Goal: Task Accomplishment & Management: Manage account settings

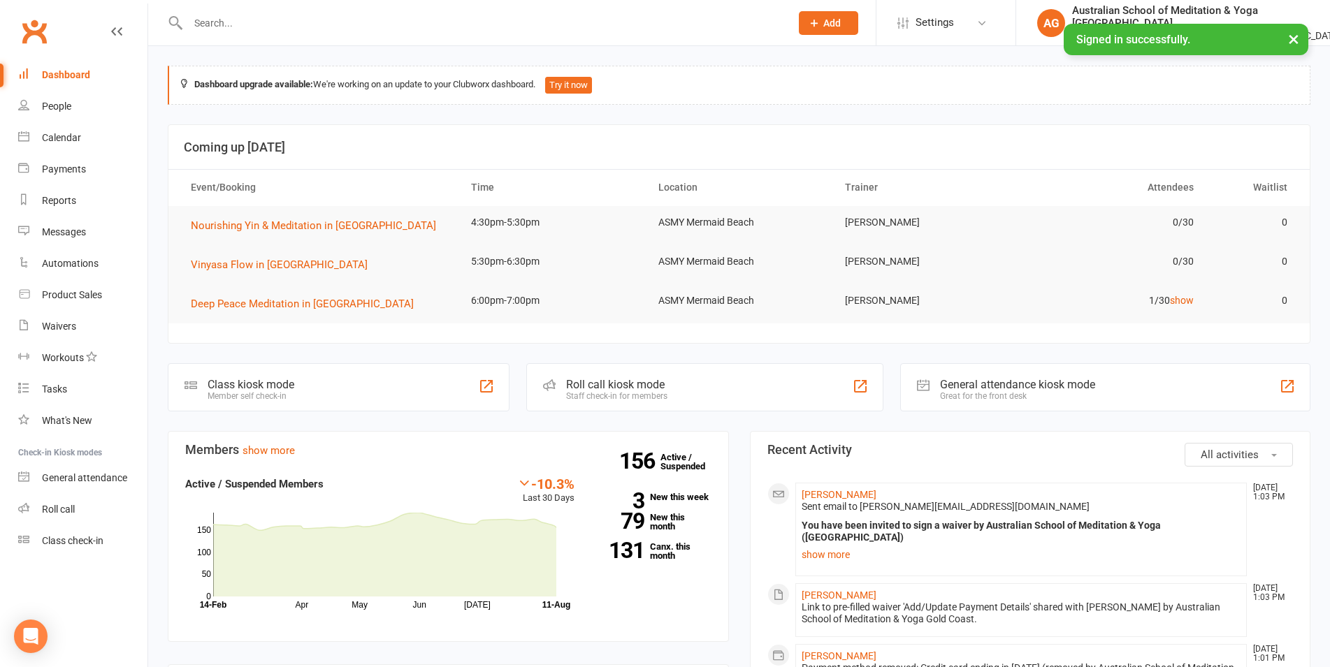
click at [294, 32] on div at bounding box center [474, 22] width 613 height 45
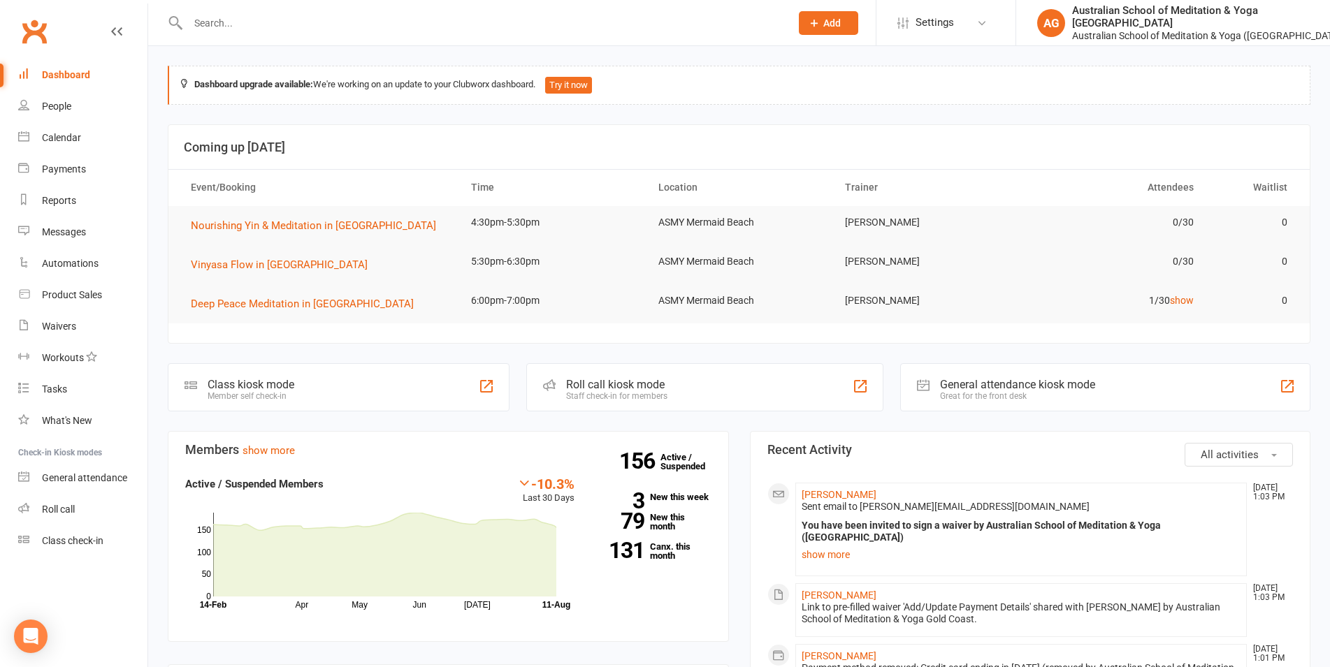
click at [249, 22] on input "text" at bounding box center [482, 23] width 597 height 20
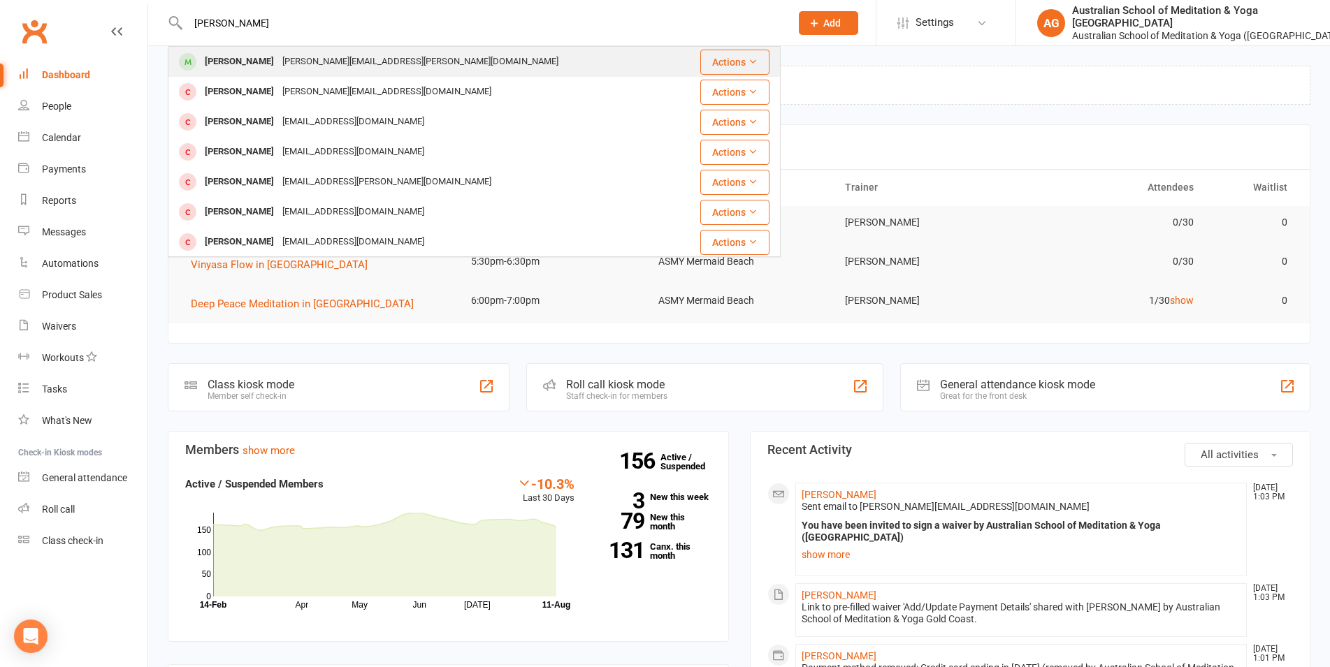
type input "melissa g"
click at [265, 59] on div "Melissa Georgiou" at bounding box center [240, 62] width 78 height 20
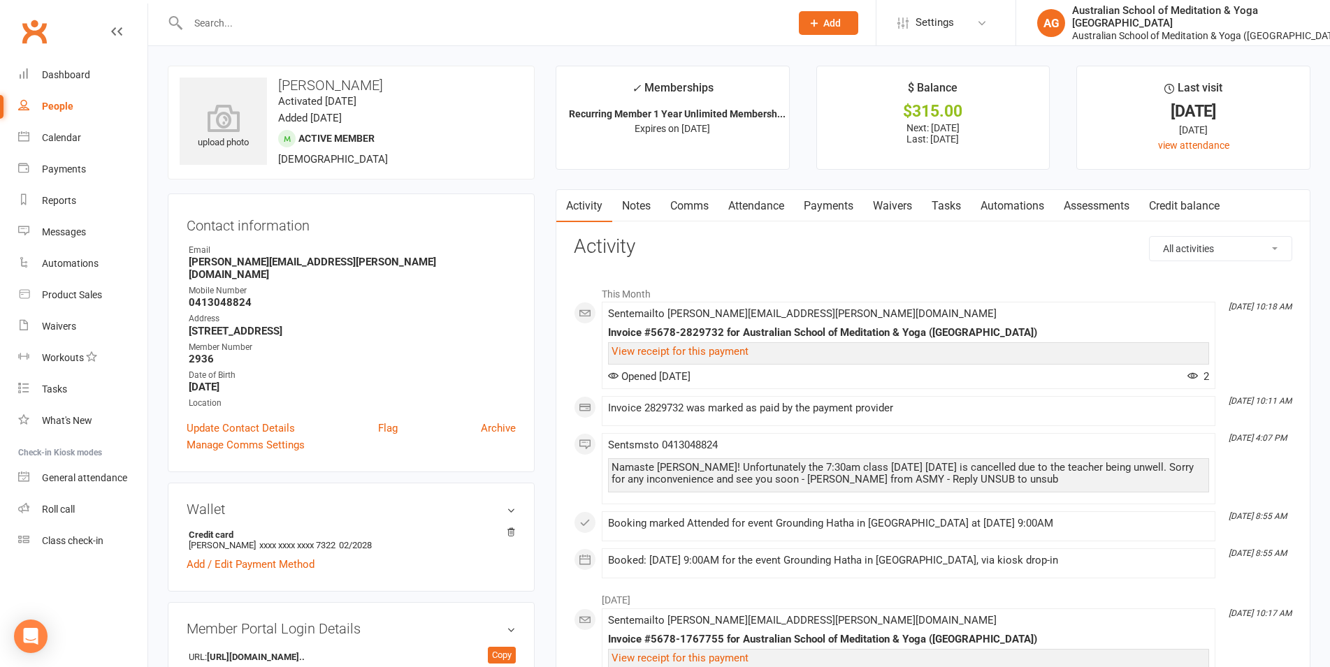
click at [852, 208] on link "Payments" at bounding box center [828, 206] width 69 height 32
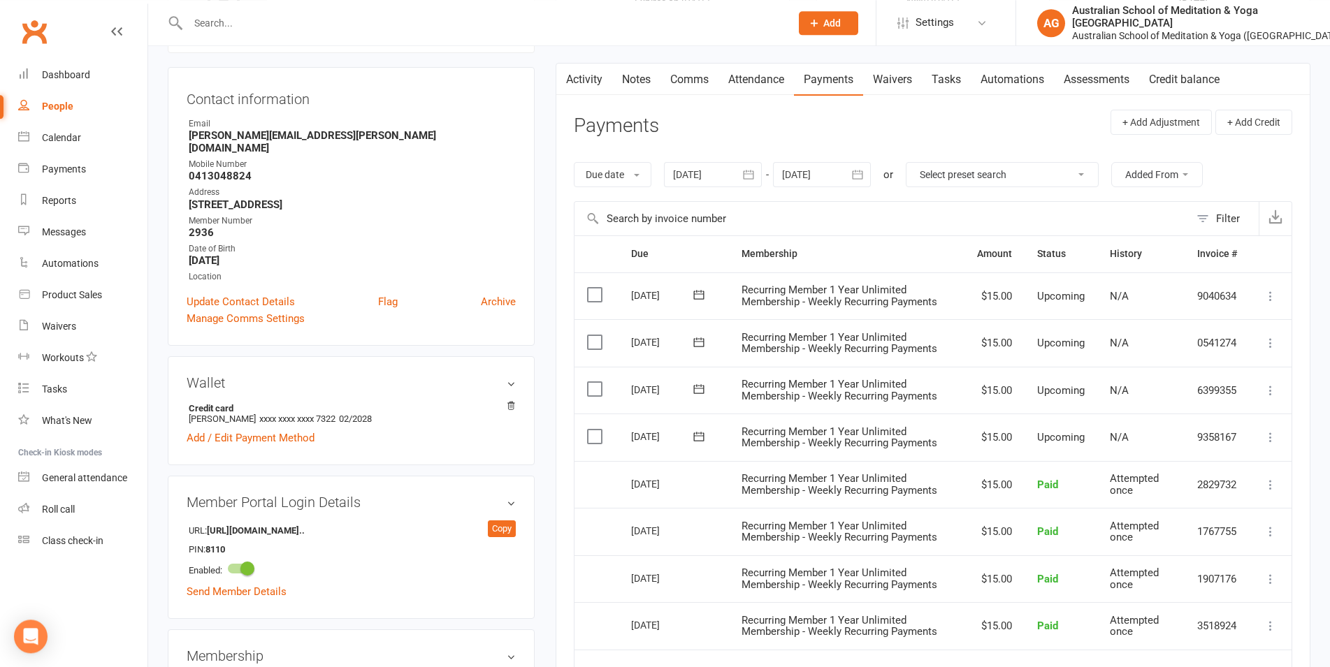
scroll to position [143, 0]
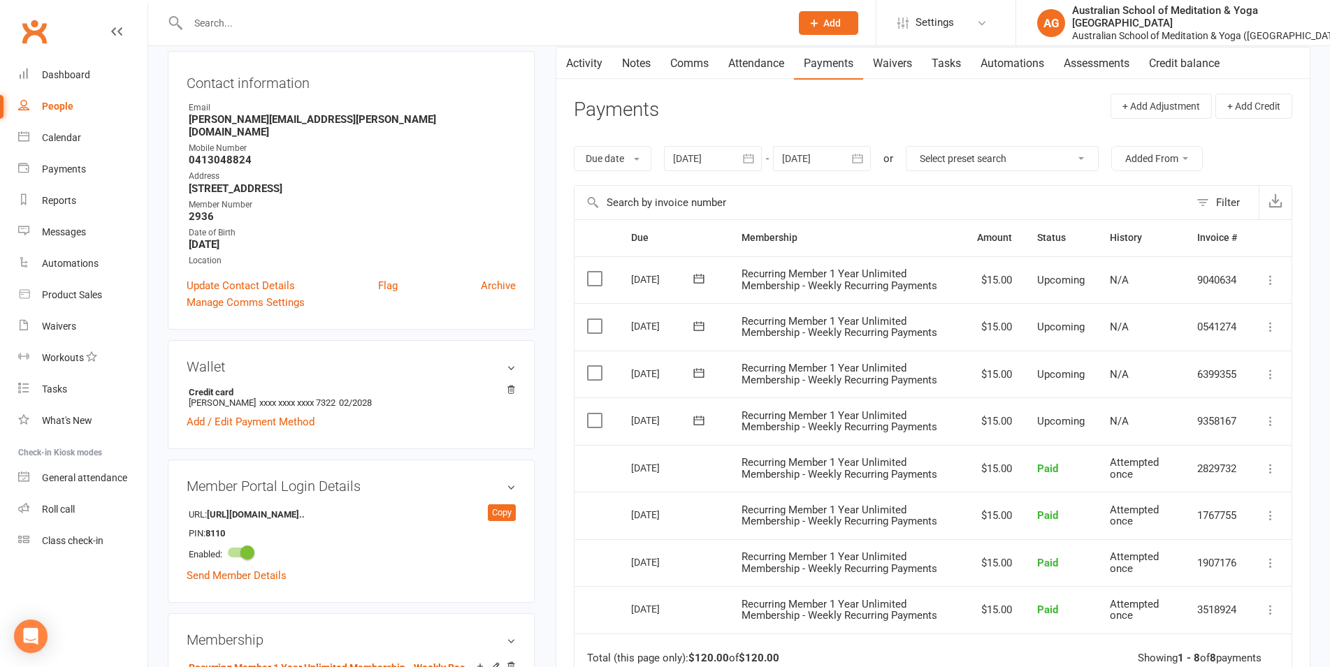
click at [837, 157] on div at bounding box center [822, 158] width 98 height 25
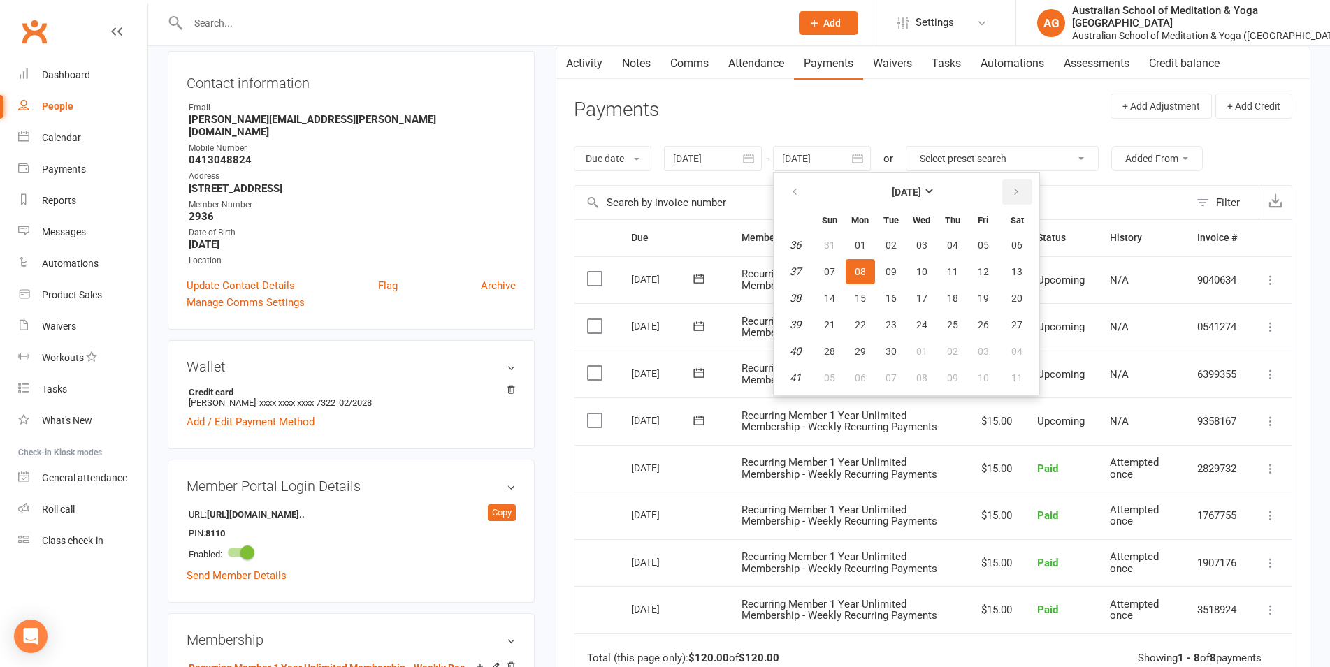
click at [1010, 191] on button "button" at bounding box center [1017, 192] width 30 height 25
click at [950, 351] on span "30" at bounding box center [952, 351] width 11 height 11
type input "30 Oct 2025"
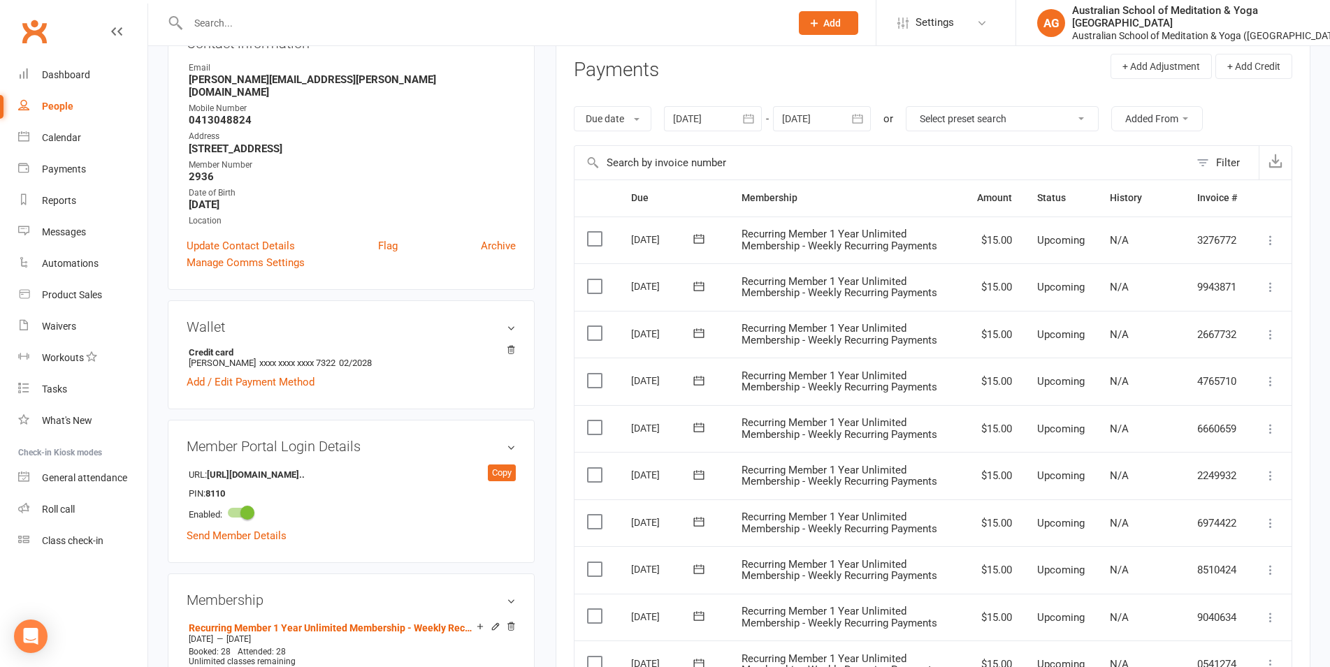
scroll to position [214, 0]
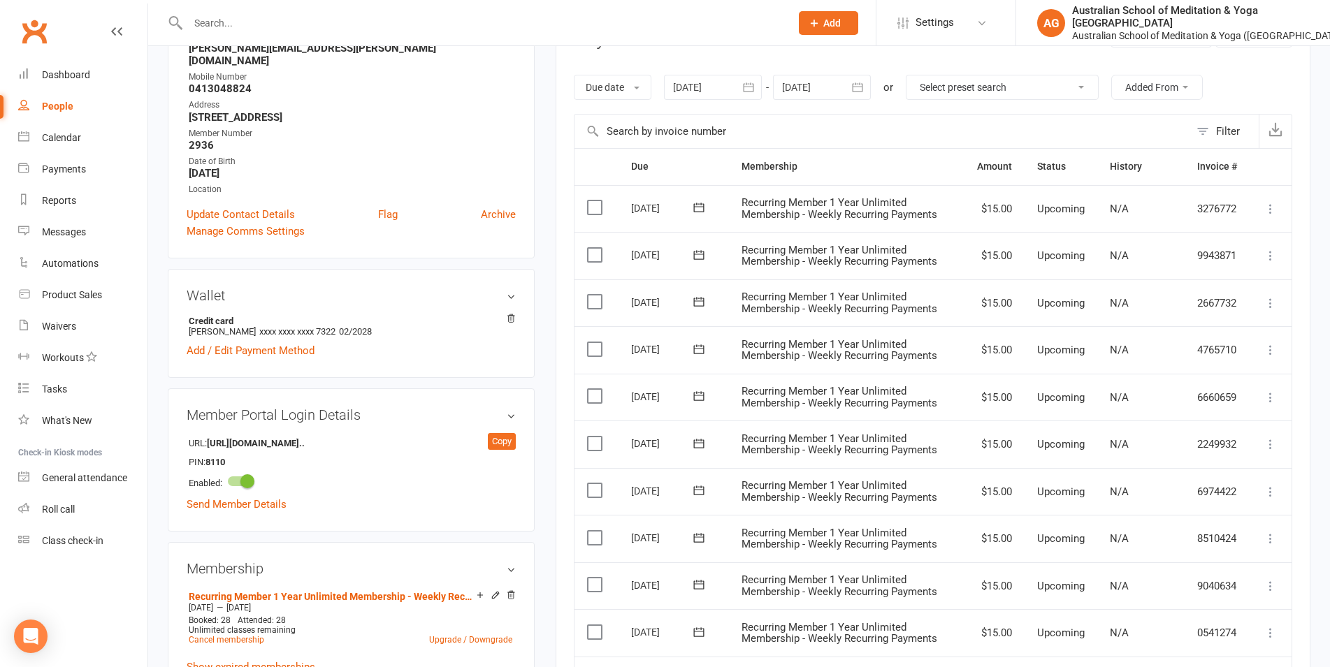
click at [1263, 397] on button at bounding box center [1270, 397] width 17 height 17
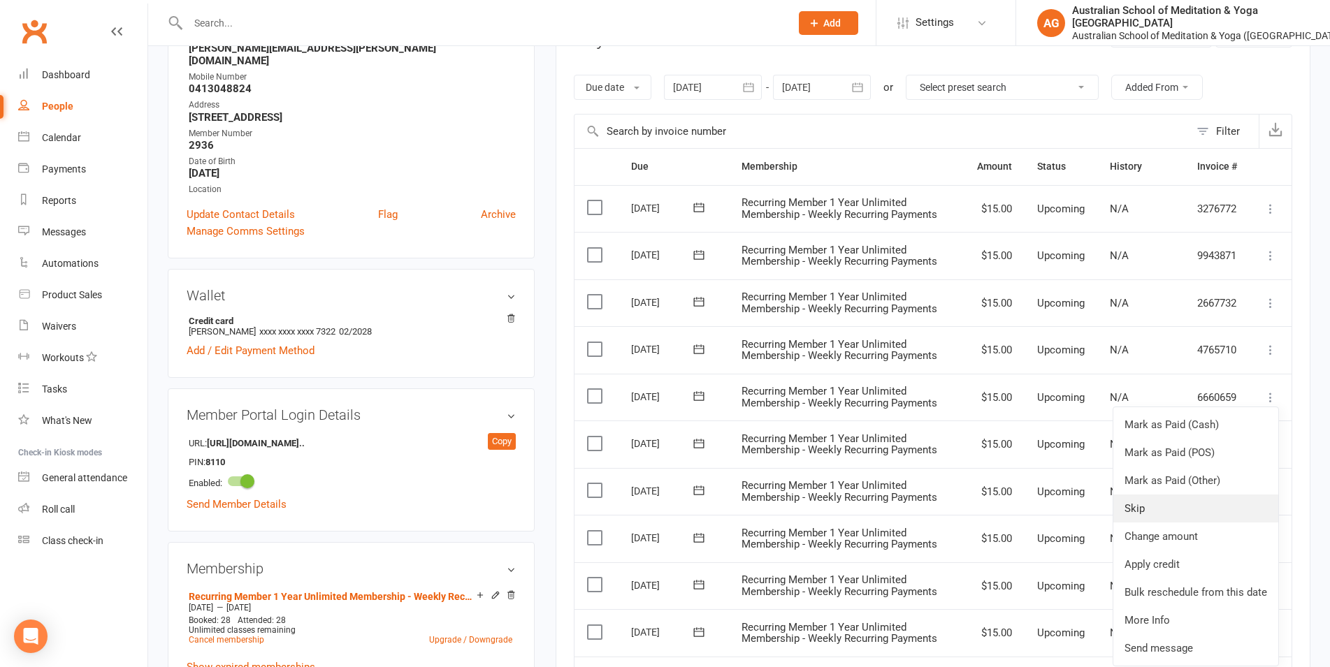
click at [1150, 505] on link "Skip" at bounding box center [1195, 509] width 165 height 28
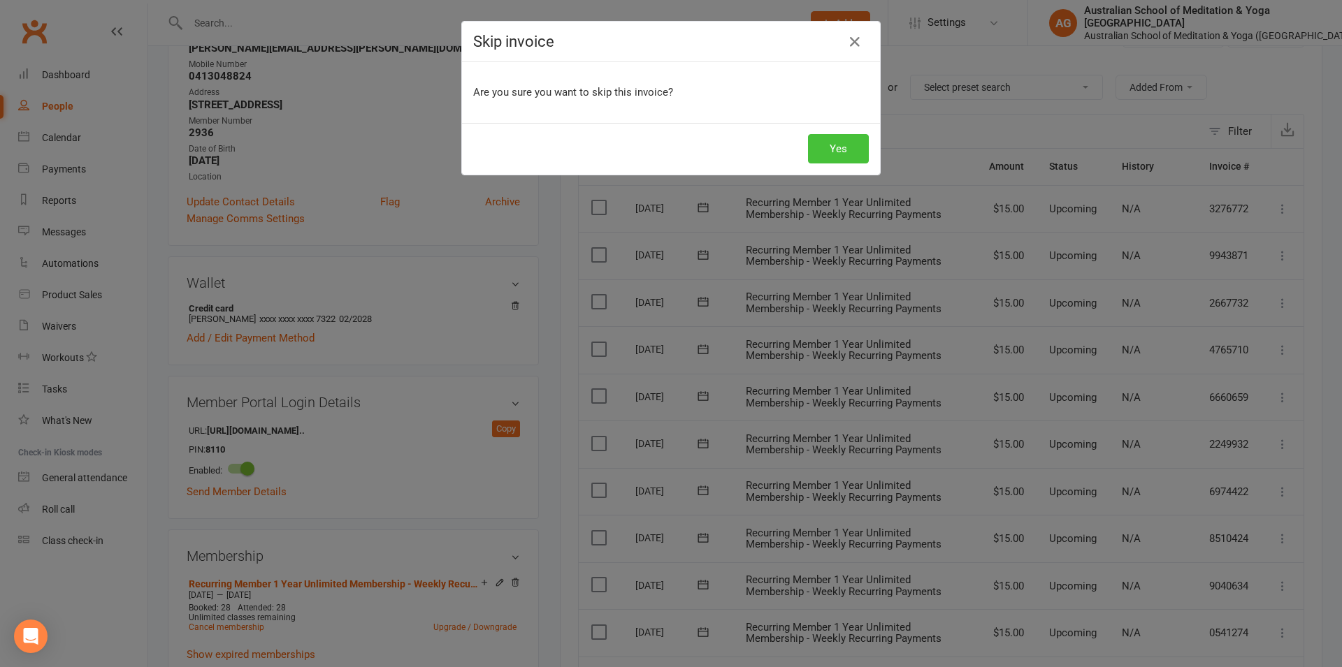
click at [837, 155] on button "Yes" at bounding box center [838, 148] width 61 height 29
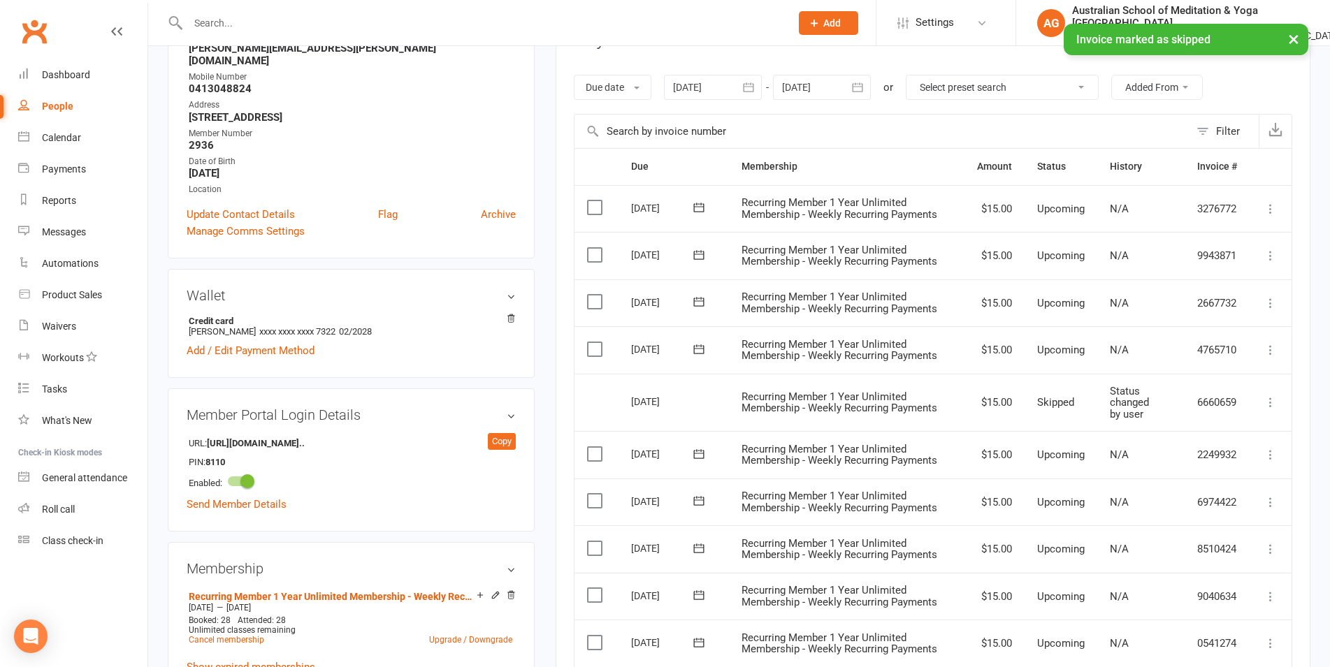
click at [1273, 350] on icon at bounding box center [1270, 350] width 14 height 14
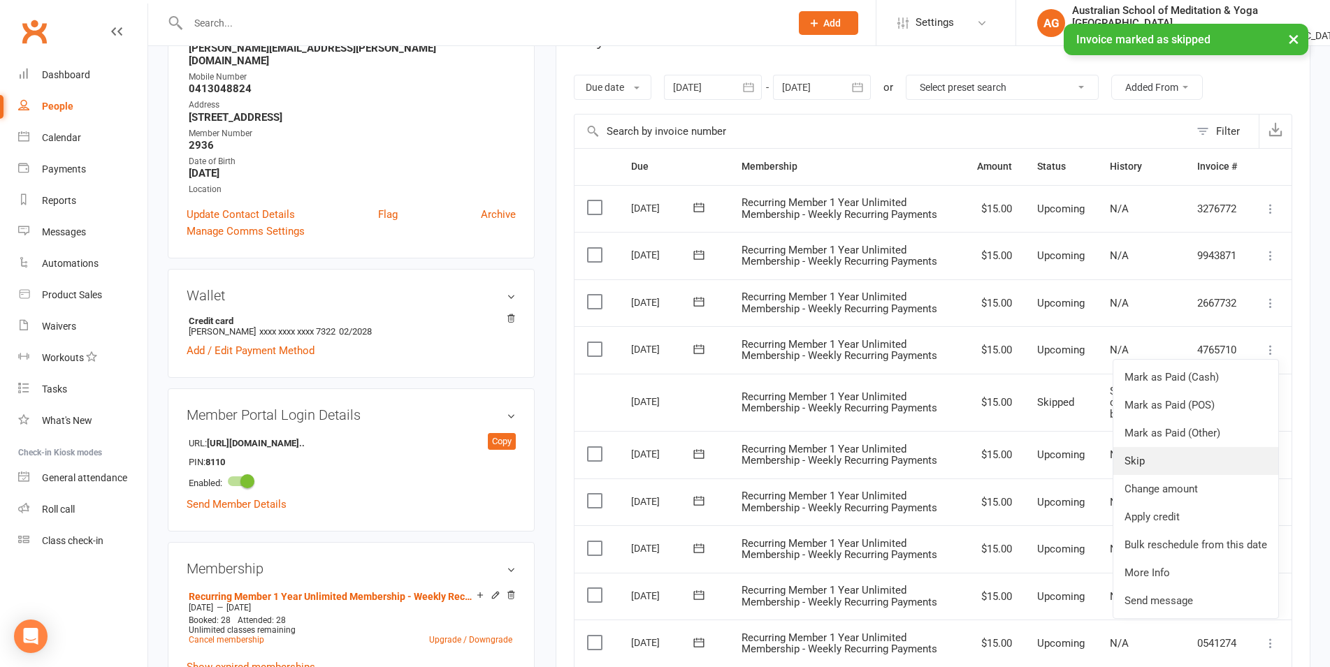
click at [1192, 460] on link "Skip" at bounding box center [1195, 461] width 165 height 28
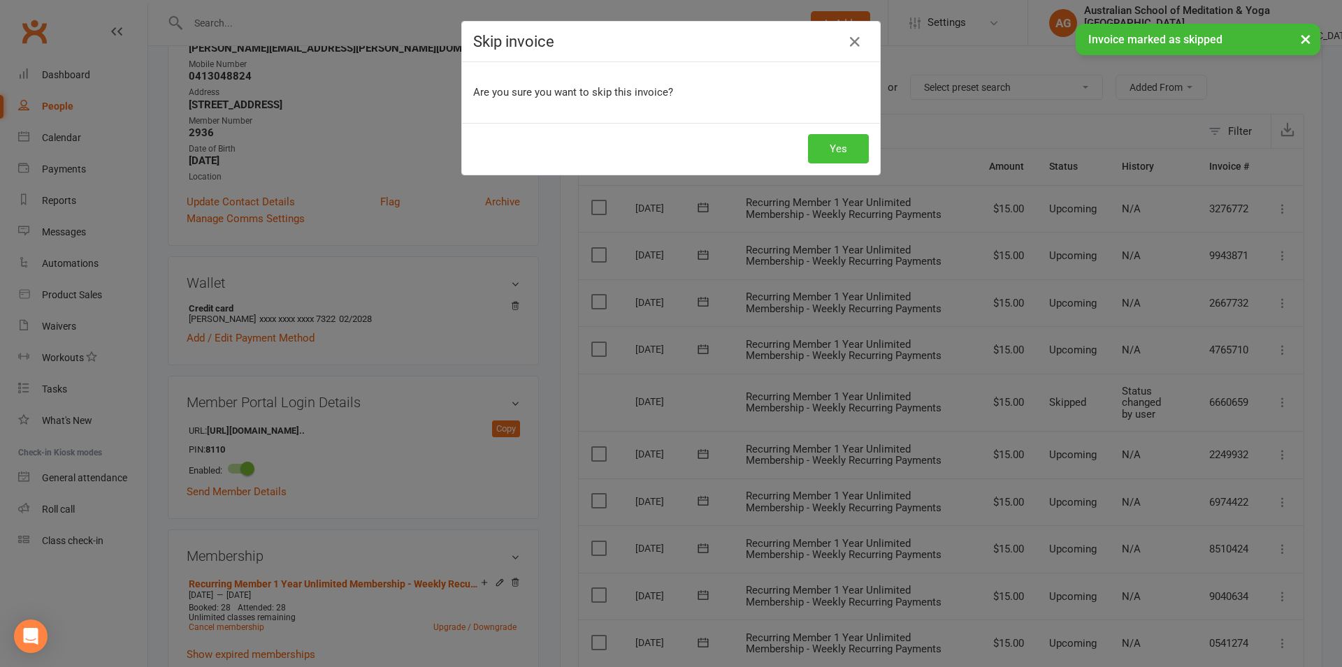
click at [832, 149] on button "Yes" at bounding box center [838, 148] width 61 height 29
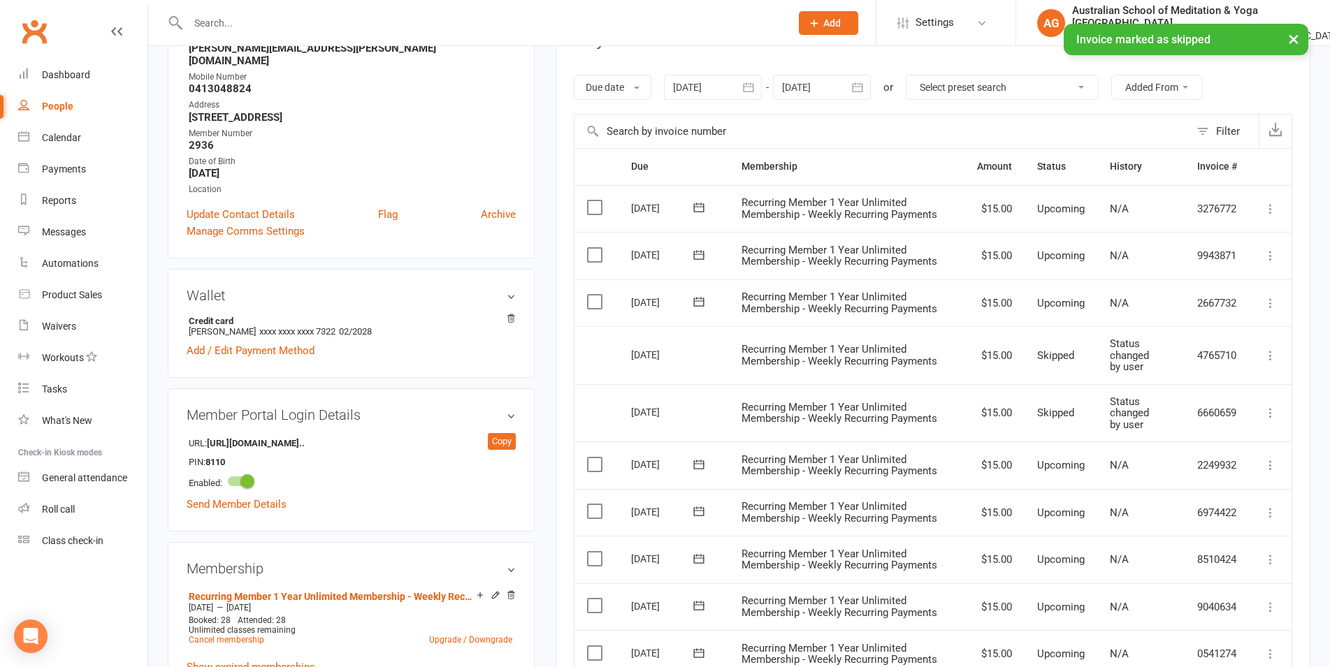
scroll to position [0, 0]
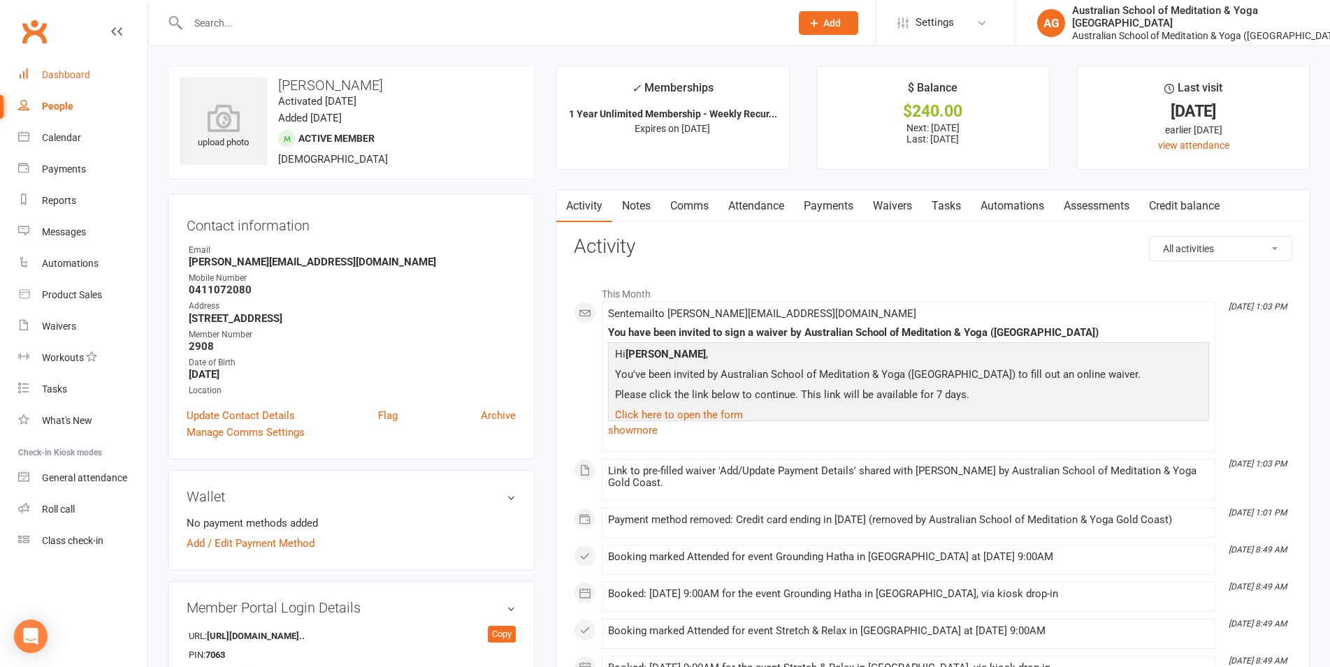
click at [84, 82] on link "Dashboard" at bounding box center [82, 74] width 129 height 31
